Goal: Task Accomplishment & Management: Complete application form

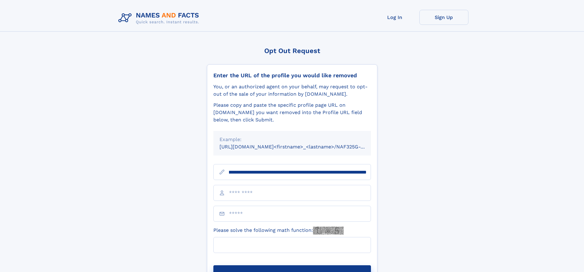
scroll to position [0, 74]
type input "**********"
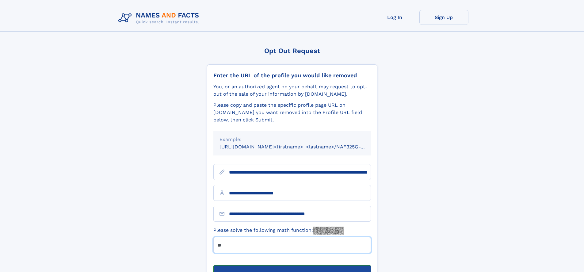
type input "**"
click at [292, 265] on button "Submit Opt Out Request" at bounding box center [291, 275] width 157 height 20
